Goal: Task Accomplishment & Management: Use online tool/utility

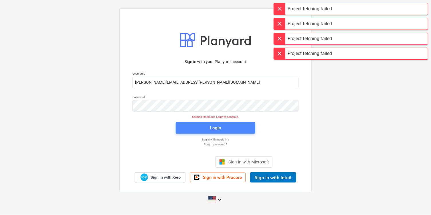
click at [237, 128] on span "Login" at bounding box center [216, 127] width 66 height 7
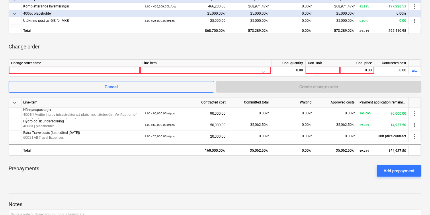
scroll to position [163, 0]
click at [117, 71] on div at bounding box center [74, 70] width 126 height 7
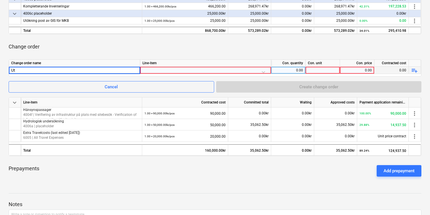
type input "U"
type input "Kartor för GIS"
type input "K"
type input "Uppdaterade kartor"
click at [184, 71] on div at bounding box center [205, 72] width 126 height 10
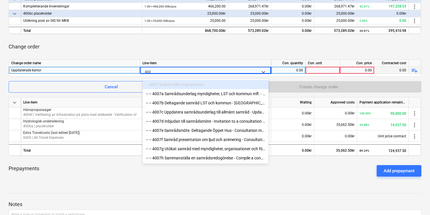
type input "4006"
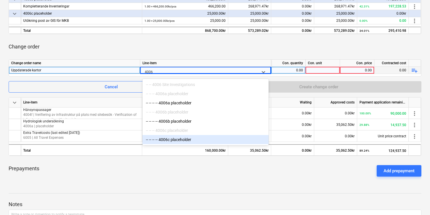
click at [177, 140] on div "-- -- -- -- 4006c placeholder" at bounding box center [205, 139] width 126 height 9
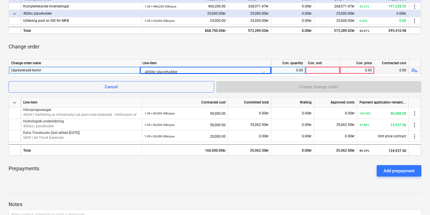
click at [298, 71] on div "0.00" at bounding box center [287, 70] width 29 height 7
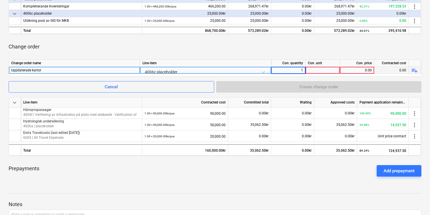
click at [320, 71] on div at bounding box center [322, 70] width 34 height 7
type input "pcs"
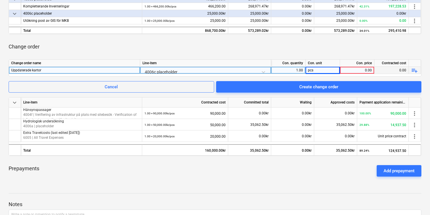
click at [354, 70] on div "0.00" at bounding box center [356, 70] width 29 height 7
type input "15000"
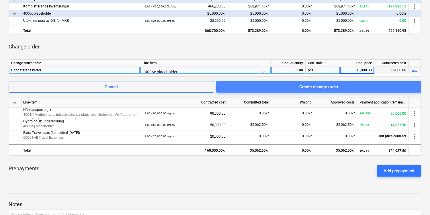
click at [334, 85] on div "Create change order" at bounding box center [318, 86] width 39 height 7
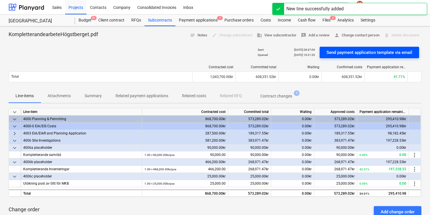
click at [363, 53] on div "Send payment application template via email" at bounding box center [369, 52] width 86 height 7
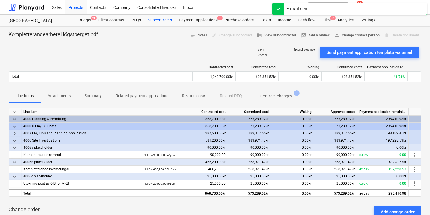
click at [366, 1] on div "Project fetching failed" at bounding box center [349, 6] width 155 height 12
click at [211, 22] on div "Payment applications 1" at bounding box center [198, 20] width 46 height 11
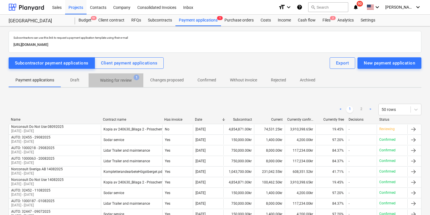
click at [117, 84] on span "Waiting for review 1" at bounding box center [115, 80] width 55 height 10
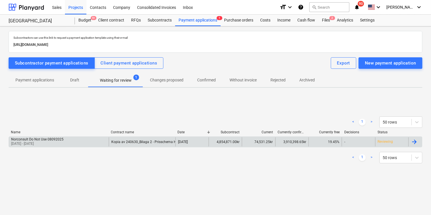
click at [415, 141] on div at bounding box center [414, 141] width 7 height 7
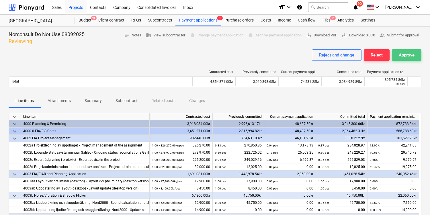
click at [412, 56] on div "Approve" at bounding box center [406, 54] width 16 height 7
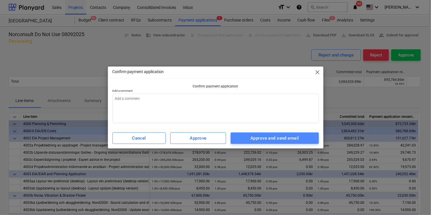
click at [261, 141] on div "Approve and send email" at bounding box center [275, 137] width 48 height 7
